Goal: Transaction & Acquisition: Purchase product/service

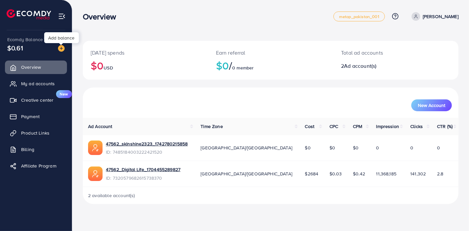
click at [60, 47] on img at bounding box center [61, 48] width 7 height 7
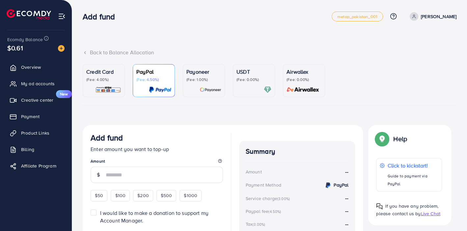
click at [241, 80] on p "(Fee: 0.00%)" at bounding box center [254, 79] width 35 height 5
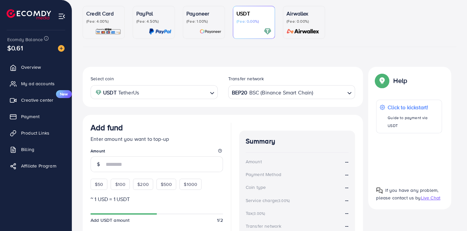
scroll to position [65, 0]
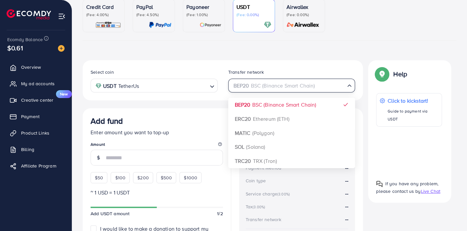
click at [273, 81] on div "BEP20 BSC (Binance Smart Chain)" at bounding box center [288, 85] width 115 height 12
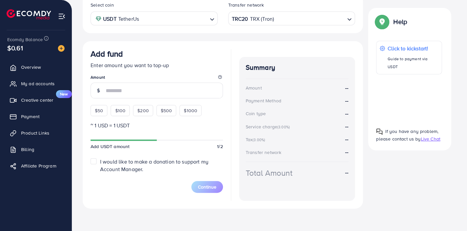
scroll to position [133, 0]
click at [95, 113] on div "$50" at bounding box center [99, 110] width 17 height 11
type input "**"
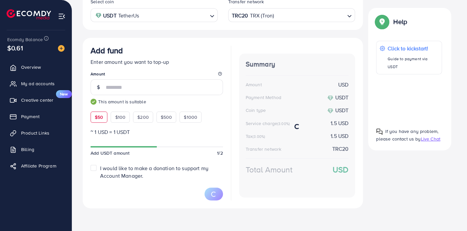
scroll to position [135, 0]
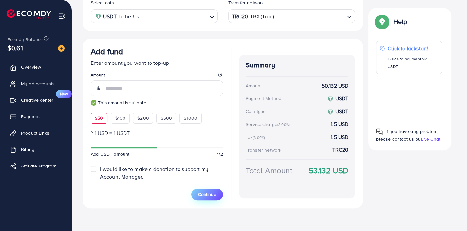
click at [207, 196] on span "Continue" at bounding box center [207, 195] width 18 height 7
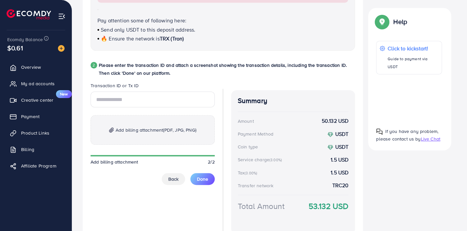
scroll to position [333, 0]
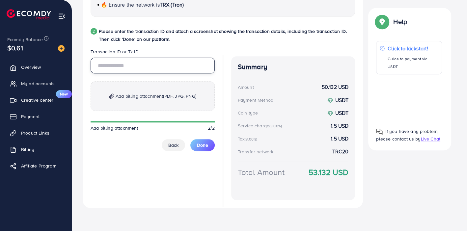
click at [150, 65] on input "text" at bounding box center [153, 66] width 124 height 16
paste input "**********"
type input "**********"
click at [161, 93] on span "Add billing attachment (PDF, JPG, PNG)" at bounding box center [156, 96] width 81 height 8
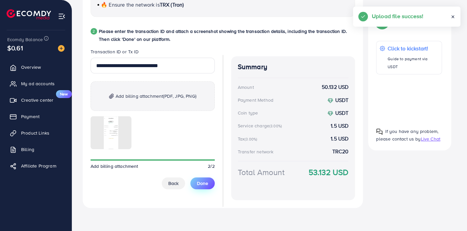
click at [203, 179] on button "Done" at bounding box center [203, 184] width 24 height 12
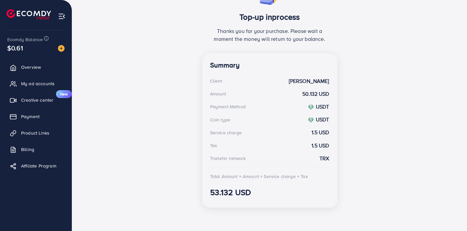
scroll to position [0, 0]
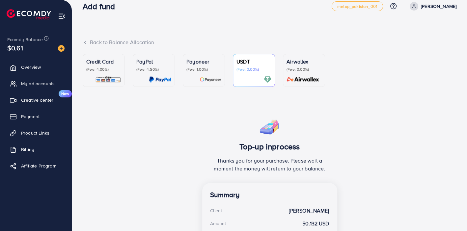
scroll to position [6, 0]
